Goal: Check status: Check status

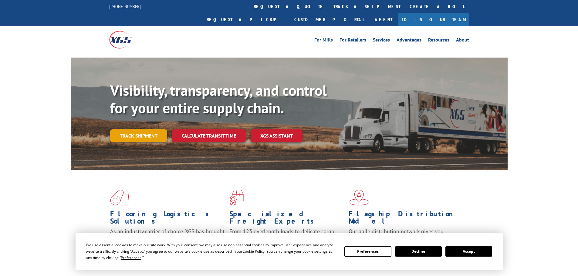
click at [131, 130] on link "Track shipment" at bounding box center [138, 136] width 57 height 13
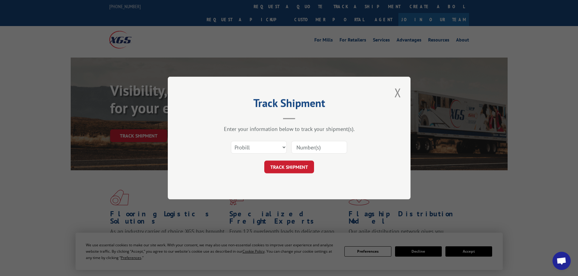
click at [308, 145] on input at bounding box center [319, 147] width 56 height 13
type input "2822697"
click at [294, 172] on button "TRACK SHIPMENT" at bounding box center [289, 167] width 50 height 13
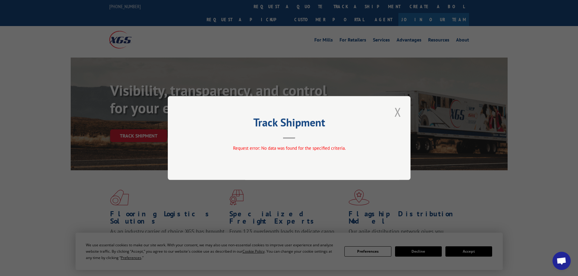
click at [401, 109] on button "Close modal" at bounding box center [398, 112] width 10 height 17
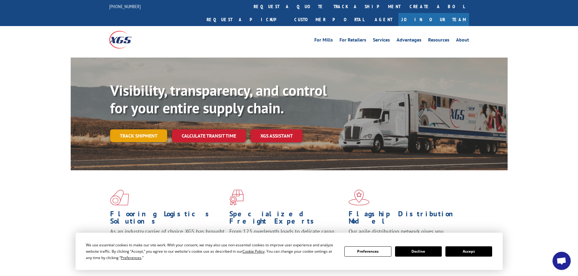
click at [118, 130] on link "Track shipment" at bounding box center [138, 136] width 57 height 13
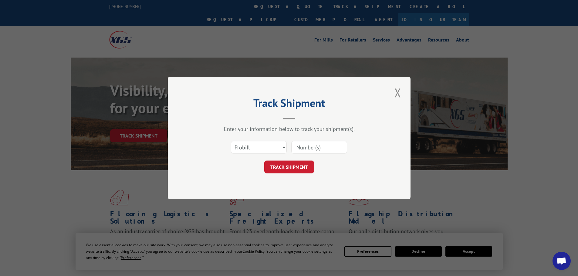
click at [309, 149] on input at bounding box center [319, 147] width 56 height 13
type input "2822697"
click at [292, 169] on button "TRACK SHIPMENT" at bounding box center [289, 167] width 50 height 13
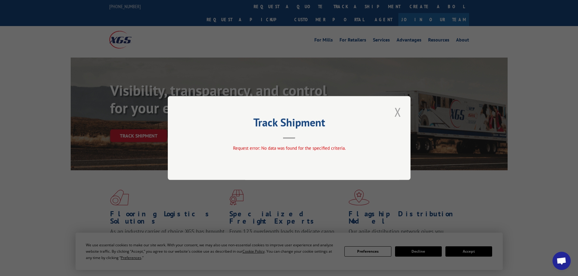
click at [398, 115] on button "Close modal" at bounding box center [398, 112] width 10 height 17
